Goal: Task Accomplishment & Management: Use online tool/utility

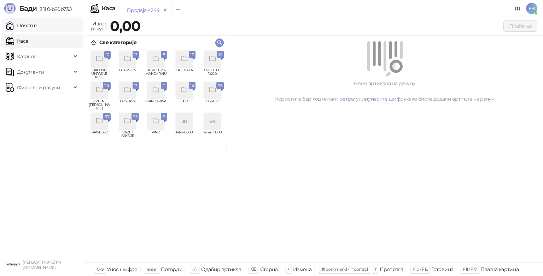
click at [20, 22] on link "Почетна" at bounding box center [22, 25] width 32 height 14
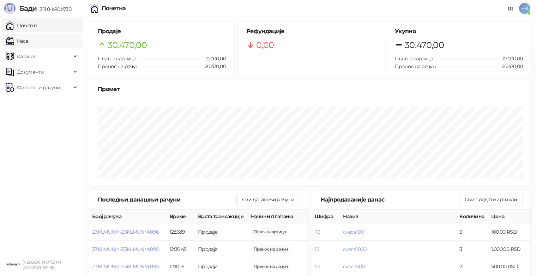
click at [28, 44] on link "Каса" at bounding box center [17, 41] width 22 height 14
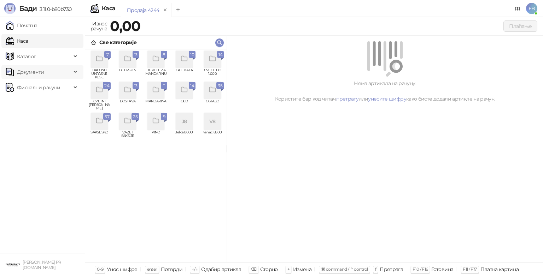
click at [69, 76] on span "Документи" at bounding box center [39, 72] width 66 height 14
click at [48, 90] on link "Улазни документи" at bounding box center [36, 88] width 56 height 14
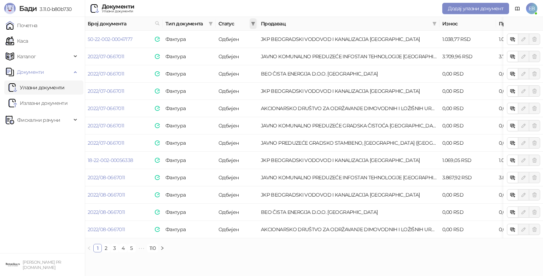
click at [253, 23] on icon "filter" at bounding box center [253, 24] width 4 height 4
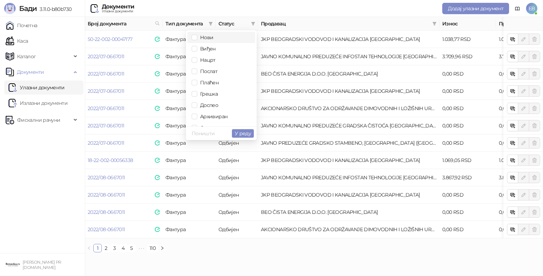
click at [208, 42] on li "Нови" at bounding box center [221, 37] width 68 height 11
click at [209, 49] on span "Виђен" at bounding box center [206, 49] width 18 height 6
click at [249, 134] on span "У реду" at bounding box center [243, 133] width 16 height 6
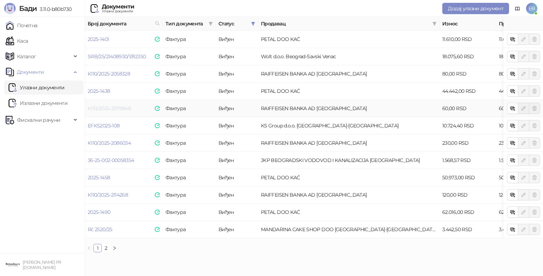
click at [114, 107] on link "K110/2025-2079848" at bounding box center [109, 108] width 43 height 6
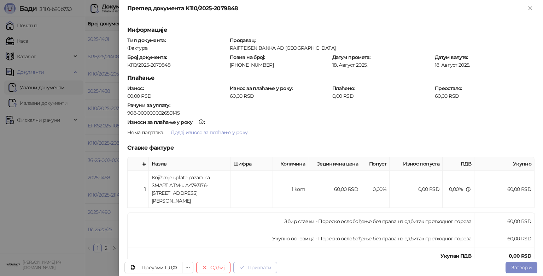
click at [258, 265] on button "Прихвати" at bounding box center [255, 267] width 44 height 11
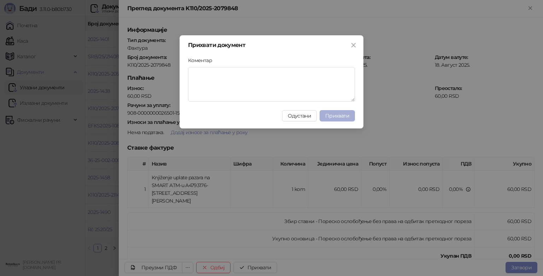
click at [330, 114] on span "Прихвати" at bounding box center [337, 116] width 24 height 6
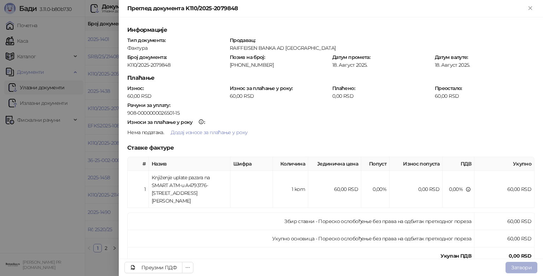
click at [516, 264] on button "Затвори" at bounding box center [521, 267] width 32 height 11
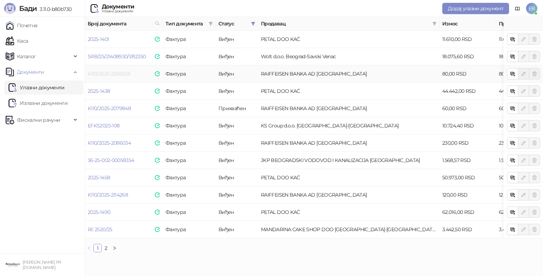
click at [116, 75] on link "K110/2025-2058328" at bounding box center [109, 74] width 42 height 6
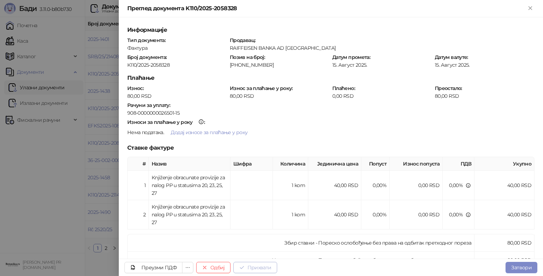
click at [259, 266] on button "Прихвати" at bounding box center [255, 267] width 44 height 11
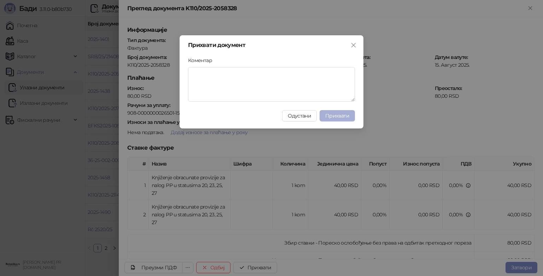
click at [340, 117] on span "Прихвати" at bounding box center [337, 116] width 24 height 6
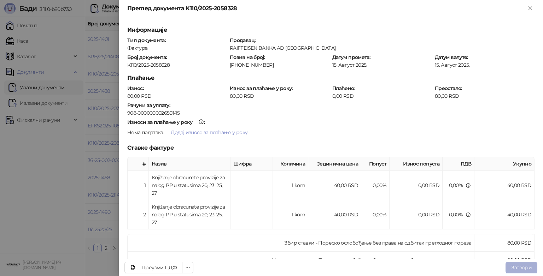
click at [524, 269] on button "Затвори" at bounding box center [521, 267] width 32 height 11
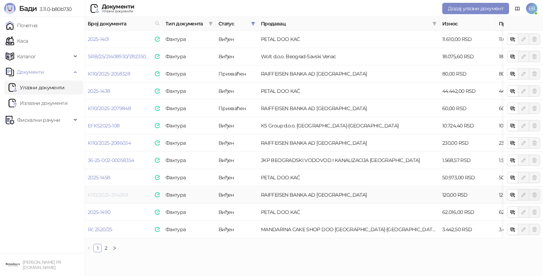
click at [111, 194] on link "K110/2025-2114268" at bounding box center [108, 195] width 40 height 6
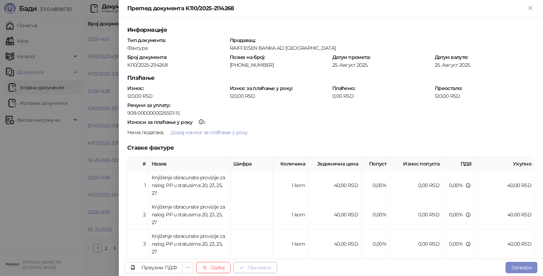
click at [261, 271] on button "Прихвати" at bounding box center [255, 267] width 44 height 11
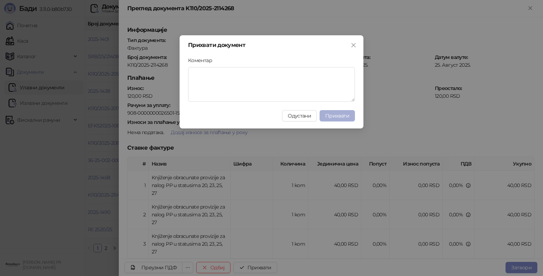
click at [339, 117] on span "Прихвати" at bounding box center [337, 116] width 24 height 6
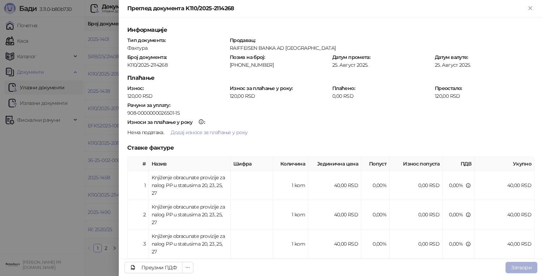
click at [524, 269] on button "Затвори" at bounding box center [521, 267] width 32 height 11
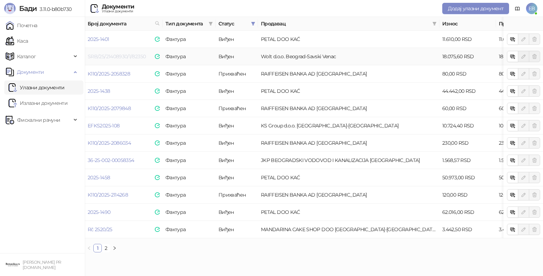
click at [103, 55] on link "SRB/25/21408930/1/82350" at bounding box center [117, 56] width 58 height 6
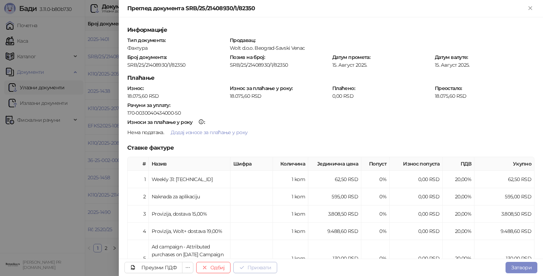
click at [250, 266] on button "Прихвати" at bounding box center [255, 267] width 44 height 11
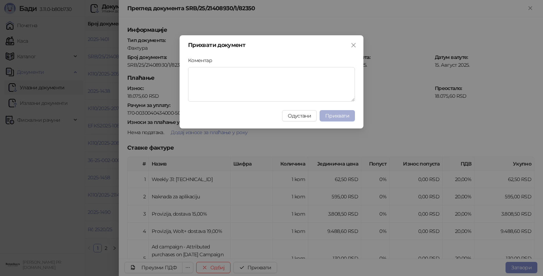
click at [336, 114] on span "Прихвати" at bounding box center [337, 116] width 24 height 6
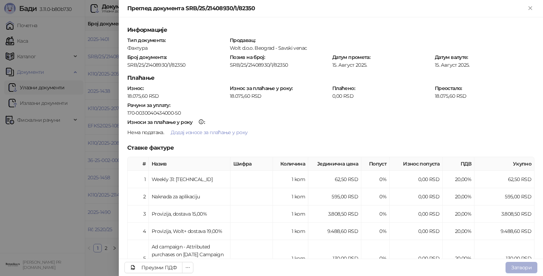
click at [523, 267] on button "Затвори" at bounding box center [521, 267] width 32 height 11
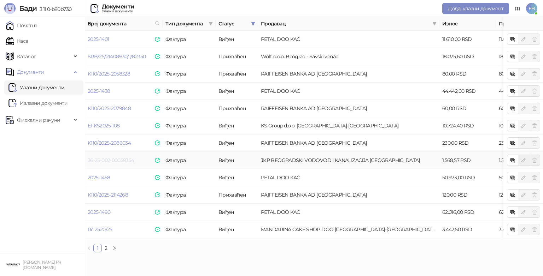
click at [117, 161] on link "36-25-002-00058354" at bounding box center [111, 160] width 46 height 6
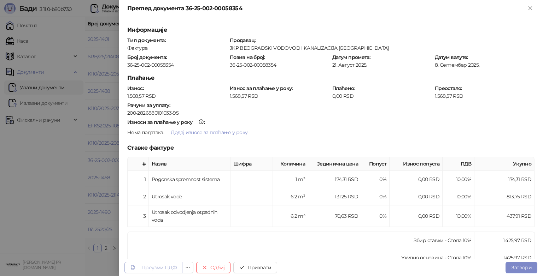
click at [164, 265] on div "Преузми ПДФ" at bounding box center [158, 268] width 35 height 6
click at [260, 272] on button "Прихвати" at bounding box center [255, 267] width 44 height 11
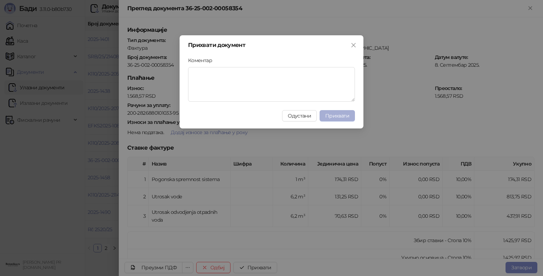
click at [347, 114] on span "Прихвати" at bounding box center [337, 116] width 24 height 6
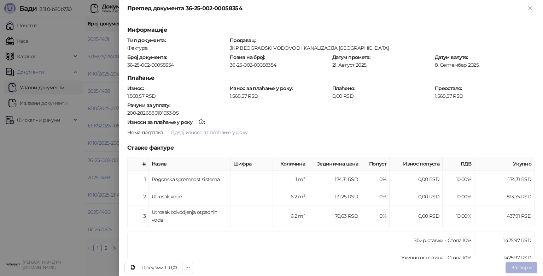
click at [509, 263] on button "Затвори" at bounding box center [521, 267] width 32 height 11
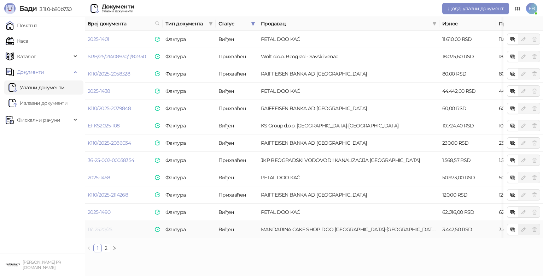
click at [99, 231] on link "Rč 2520/25" at bounding box center [100, 229] width 25 height 6
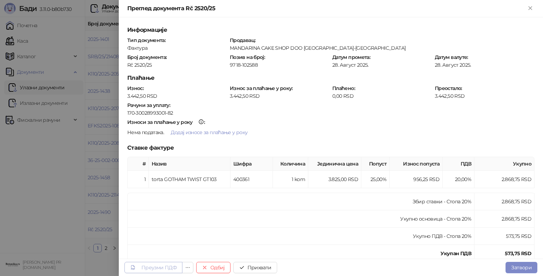
click at [173, 266] on div "Преузми ПДФ" at bounding box center [158, 268] width 35 height 6
click at [268, 269] on button "Прихвати" at bounding box center [255, 267] width 44 height 11
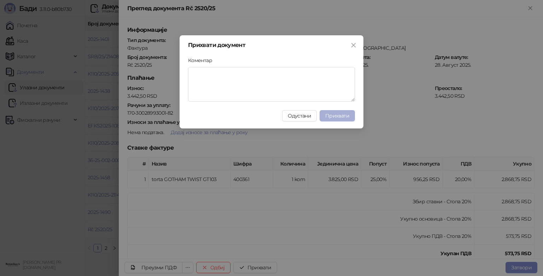
click at [350, 116] on button "Прихвати" at bounding box center [336, 115] width 35 height 11
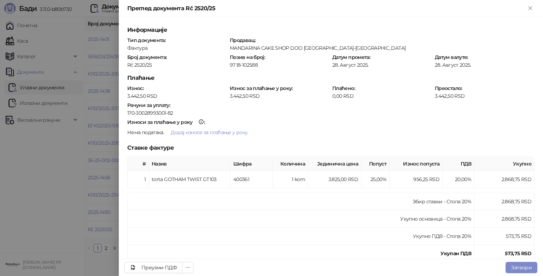
click at [510, 260] on div "Преузми ПДФ Затвори" at bounding box center [331, 267] width 424 height 17
click at [512, 266] on button "Затвори" at bounding box center [521, 267] width 32 height 11
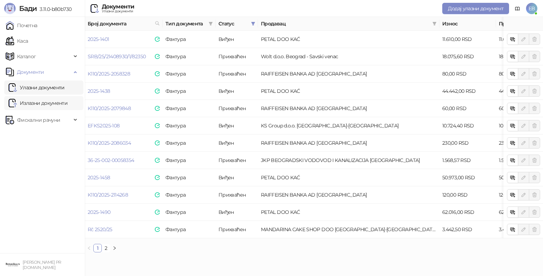
click at [42, 103] on link "Излазни документи" at bounding box center [37, 103] width 59 height 14
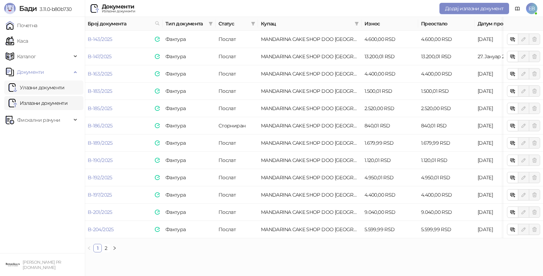
click at [48, 89] on link "Улазни документи" at bounding box center [36, 88] width 56 height 14
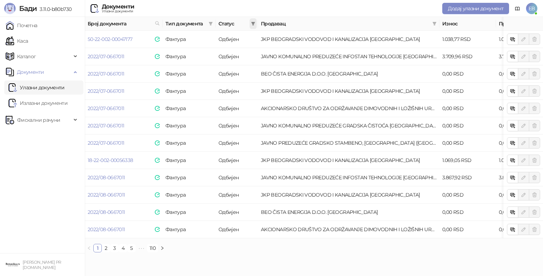
click at [253, 23] on icon "filter" at bounding box center [253, 24] width 4 height 4
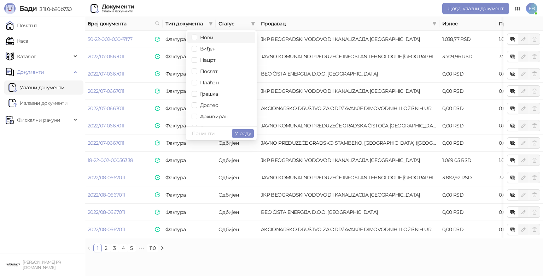
click at [204, 37] on span "Нови" at bounding box center [205, 37] width 16 height 6
click at [206, 47] on span "Виђен" at bounding box center [206, 49] width 18 height 6
click at [248, 132] on span "У реду" at bounding box center [243, 133] width 16 height 6
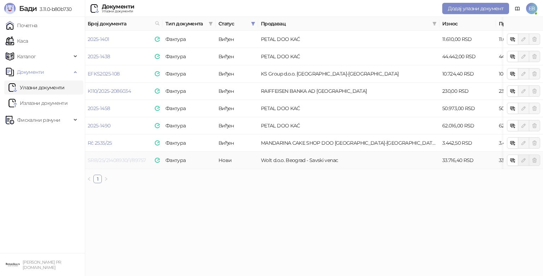
click at [116, 160] on link "SRB/25/21408930/1/89757" at bounding box center [117, 160] width 58 height 6
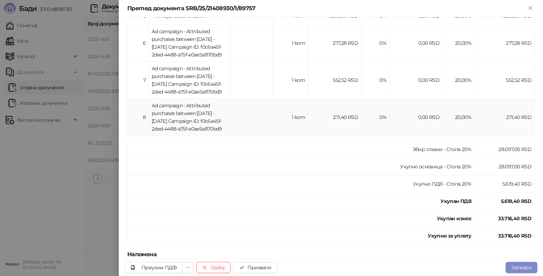
scroll to position [277, 0]
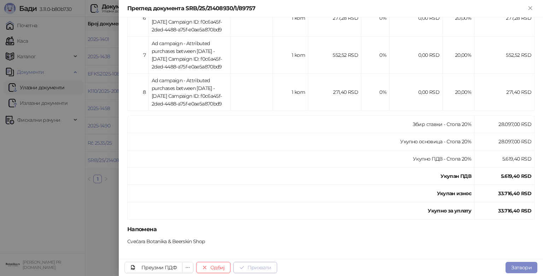
click at [251, 266] on button "Прихвати" at bounding box center [255, 267] width 44 height 11
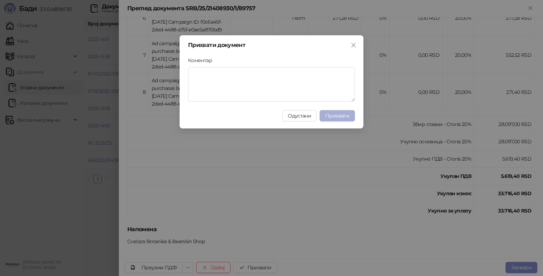
click at [336, 119] on button "Прихвати" at bounding box center [336, 115] width 35 height 11
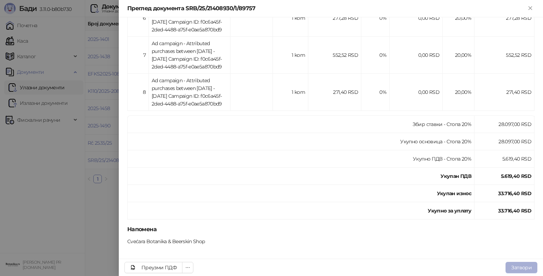
click at [515, 273] on button "Затвори" at bounding box center [521, 267] width 32 height 11
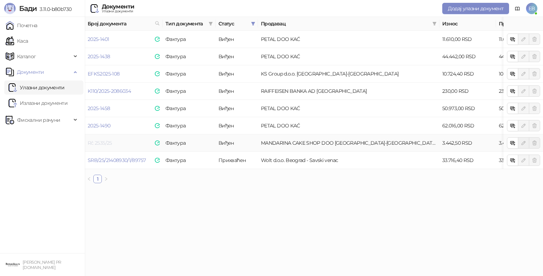
click at [102, 144] on link "Rč 2535/25" at bounding box center [100, 143] width 24 height 6
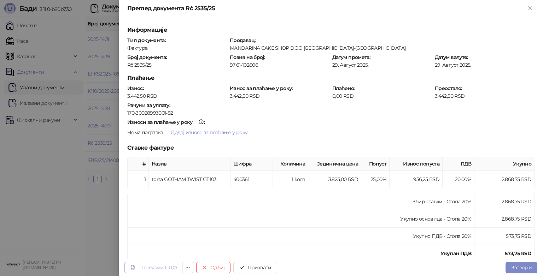
click at [155, 263] on link "Преузми ПДФ" at bounding box center [153, 267] width 58 height 11
click at [261, 264] on button "Прихвати" at bounding box center [255, 267] width 44 height 11
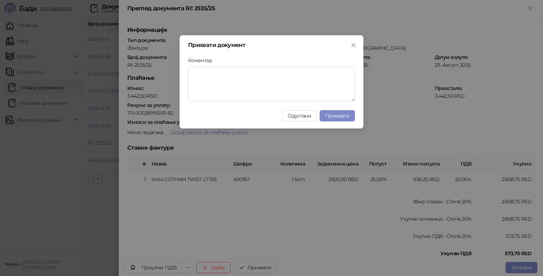
click at [348, 109] on div "Прихвати документ Коментар Одустани Прихвати" at bounding box center [271, 81] width 184 height 93
click at [348, 113] on span "Прихвати" at bounding box center [337, 116] width 24 height 6
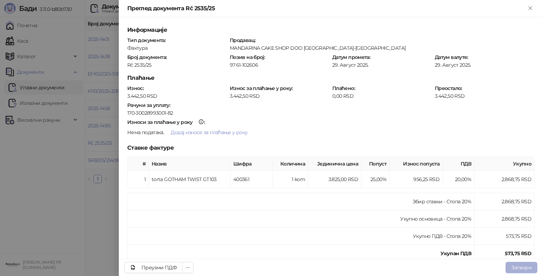
click at [518, 270] on button "Затвори" at bounding box center [521, 267] width 32 height 11
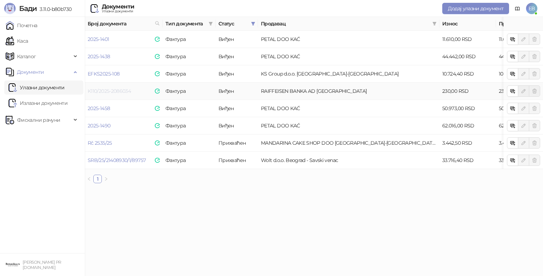
click at [100, 91] on link "K110/2025-2086034" at bounding box center [109, 91] width 43 height 6
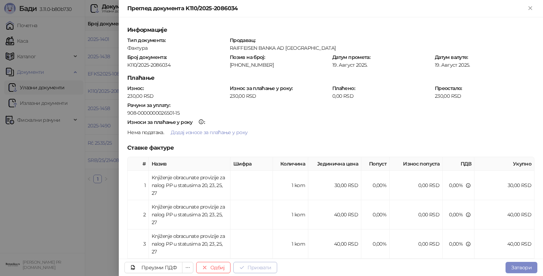
click at [263, 267] on button "Прихвати" at bounding box center [255, 267] width 44 height 11
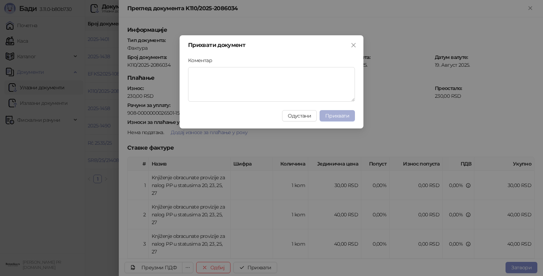
click at [342, 117] on span "Прихвати" at bounding box center [337, 116] width 24 height 6
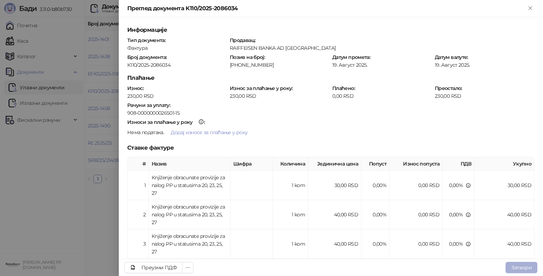
click at [521, 267] on button "Затвори" at bounding box center [521, 267] width 32 height 11
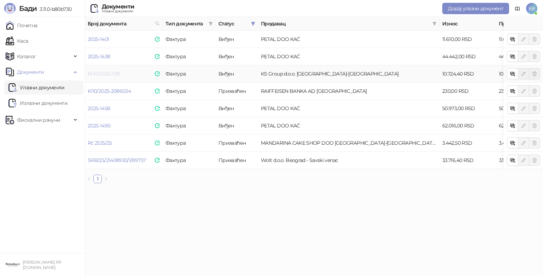
click at [109, 73] on link "EFKS2025-108" at bounding box center [104, 74] width 32 height 6
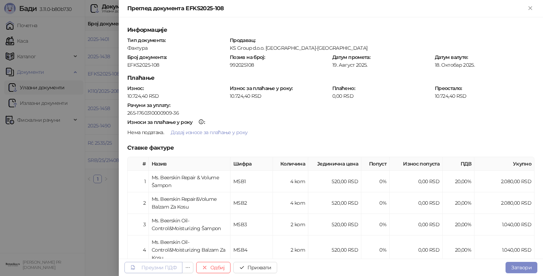
click at [158, 266] on div "Преузми ПДФ" at bounding box center [158, 268] width 35 height 6
click at [260, 268] on button "Прихвати" at bounding box center [255, 267] width 44 height 11
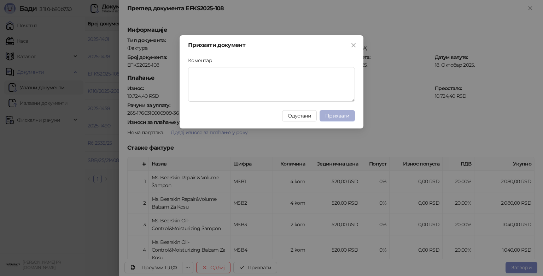
click at [349, 116] on span "Прихвати" at bounding box center [337, 116] width 24 height 6
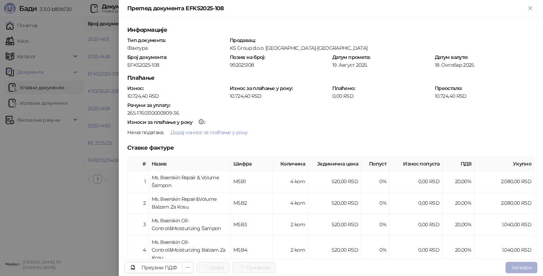
click at [510, 262] on button "Затвори" at bounding box center [521, 267] width 32 height 11
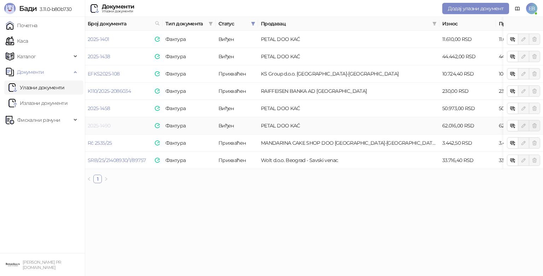
click at [95, 126] on link "2025-1490" at bounding box center [99, 126] width 23 height 6
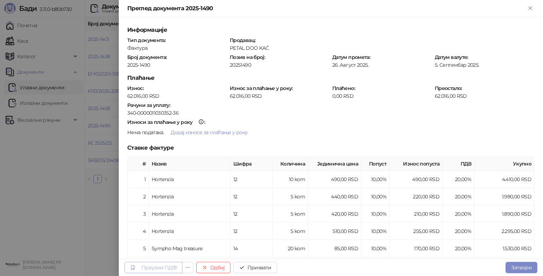
click at [163, 265] on div "Преузми ПДФ" at bounding box center [158, 268] width 35 height 6
click at [263, 266] on button "Прихвати" at bounding box center [255, 267] width 44 height 11
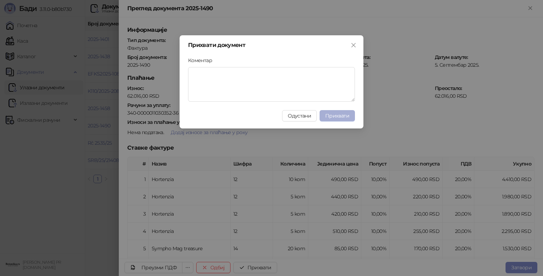
click at [338, 118] on span "Прихвати" at bounding box center [337, 116] width 24 height 6
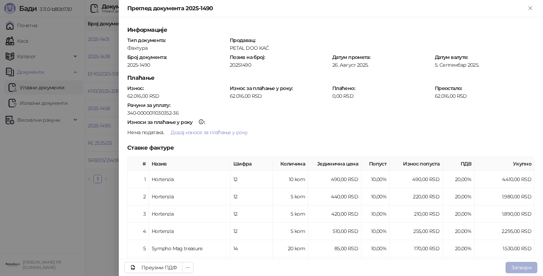
click at [524, 263] on button "Затвори" at bounding box center [521, 267] width 32 height 11
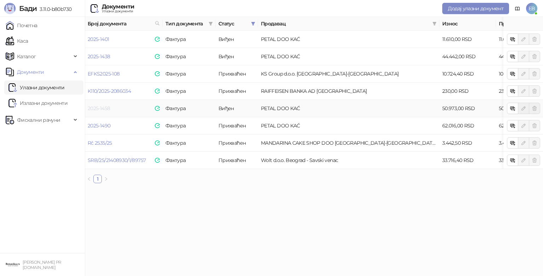
click at [96, 106] on link "2025-1458" at bounding box center [99, 108] width 22 height 6
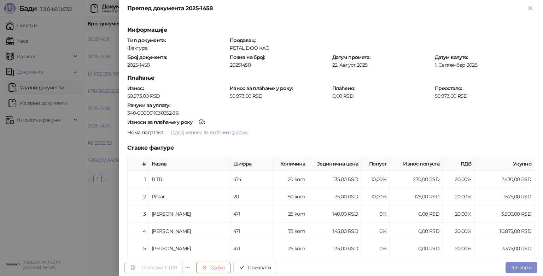
click at [168, 265] on div "Преузми ПДФ" at bounding box center [158, 268] width 35 height 6
click at [256, 268] on button "Прихвати" at bounding box center [255, 267] width 44 height 11
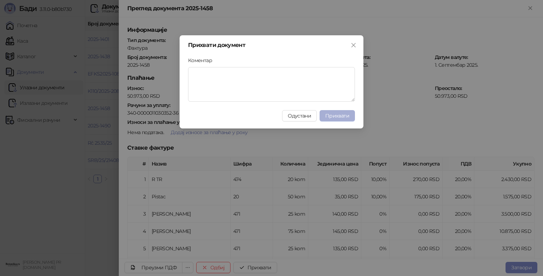
click at [331, 119] on button "Прихвати" at bounding box center [336, 115] width 35 height 11
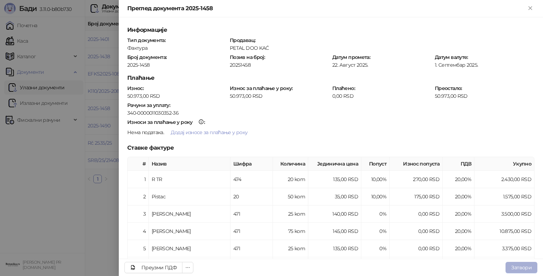
click at [518, 266] on button "Затвори" at bounding box center [521, 267] width 32 height 11
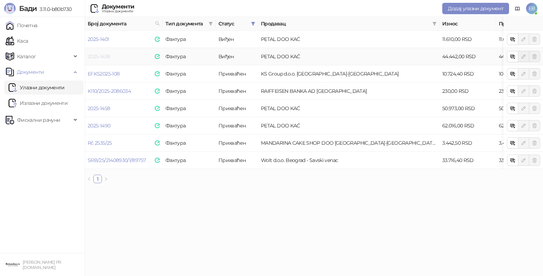
click at [93, 57] on link "2025-1438" at bounding box center [99, 56] width 22 height 6
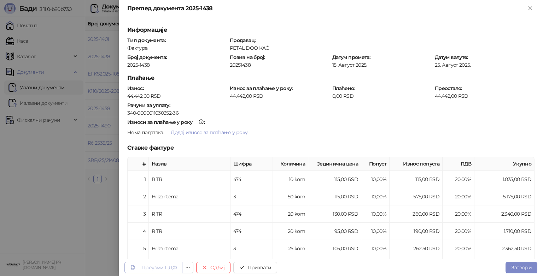
click at [168, 268] on div "Преузми ПДФ" at bounding box center [158, 268] width 35 height 6
click at [265, 265] on button "Прихвати" at bounding box center [255, 267] width 44 height 11
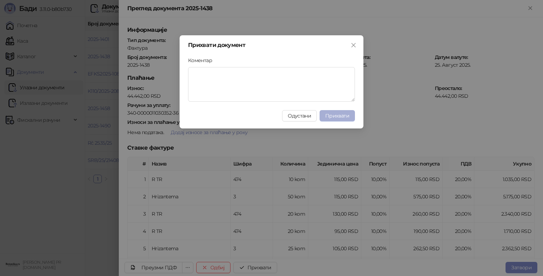
click at [341, 114] on span "Прихвати" at bounding box center [337, 116] width 24 height 6
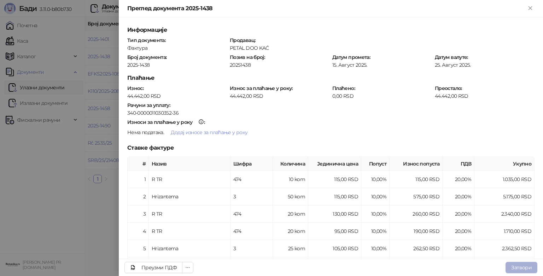
click at [526, 267] on button "Затвори" at bounding box center [521, 267] width 32 height 11
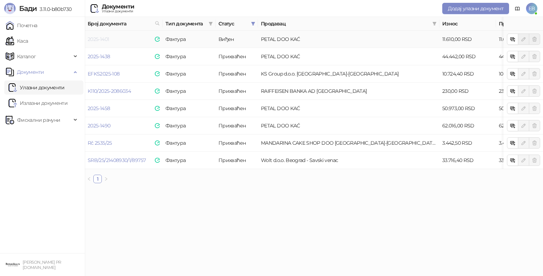
click at [101, 38] on link "2025-1401" at bounding box center [98, 39] width 21 height 6
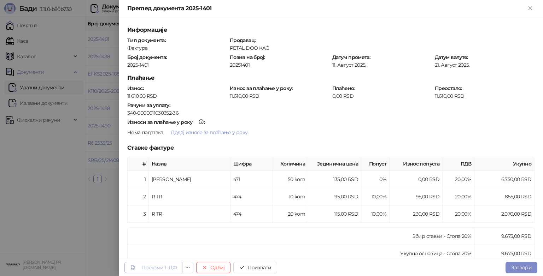
click at [162, 268] on div "Преузми ПДФ" at bounding box center [158, 268] width 35 height 6
click at [252, 267] on button "Прихвати" at bounding box center [255, 267] width 44 height 11
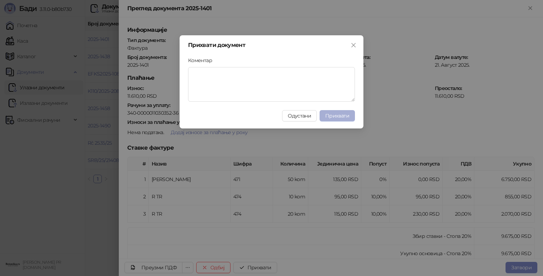
click at [336, 114] on span "Прихвати" at bounding box center [337, 116] width 24 height 6
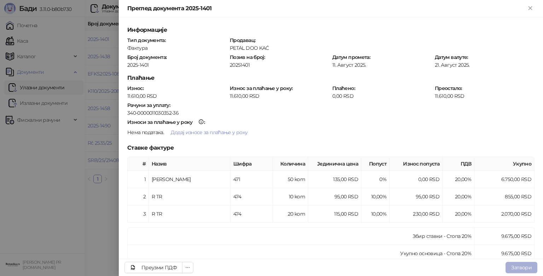
click at [517, 269] on button "Затвори" at bounding box center [521, 267] width 32 height 11
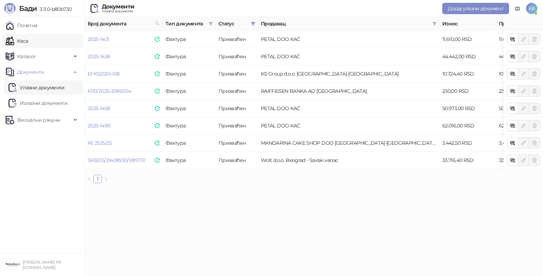
click at [23, 40] on link "Каса" at bounding box center [17, 41] width 22 height 14
